Goal: Task Accomplishment & Management: Manage account settings

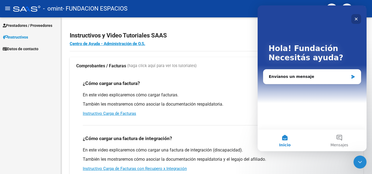
click at [355, 17] on icon "Cerrar" at bounding box center [356, 19] width 4 height 4
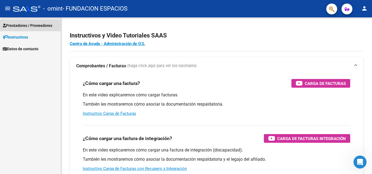
click at [11, 25] on span "Prestadores / Proveedores" at bounding box center [28, 26] width 50 height 6
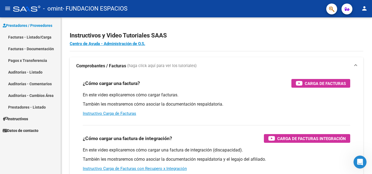
click at [33, 36] on link "Facturas - Listado/Carga" at bounding box center [30, 37] width 61 height 12
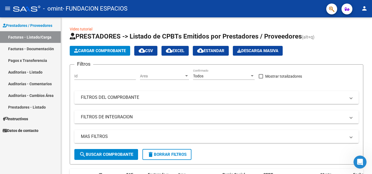
click at [364, 7] on mat-icon "person" at bounding box center [364, 8] width 7 height 7
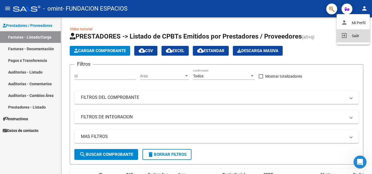
click at [352, 35] on button "exit_to_app Salir" at bounding box center [352, 35] width 33 height 13
